Goal: Find specific page/section: Find specific page/section

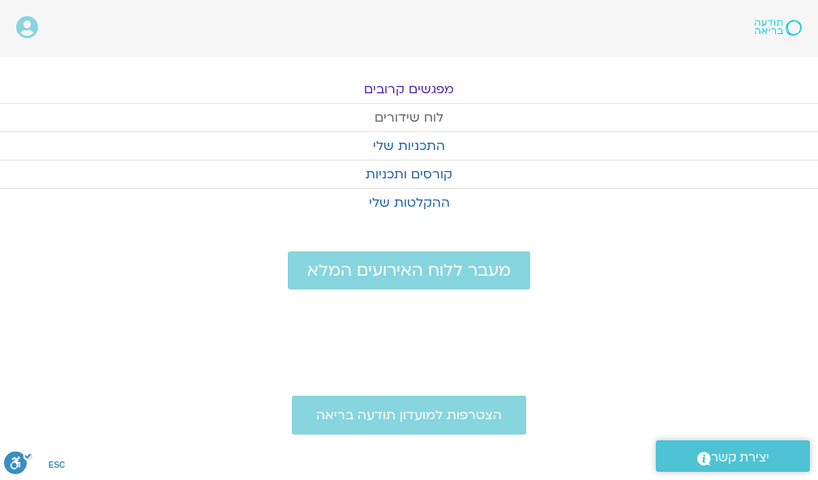
click at [412, 113] on link "לוח שידורים" at bounding box center [409, 118] width 818 height 28
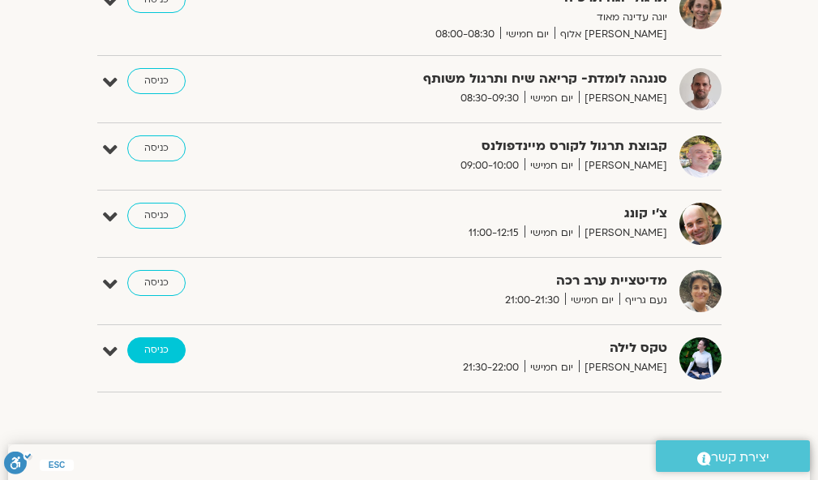
click at [160, 347] on link "כניסה" at bounding box center [156, 350] width 58 height 26
